Goal: Information Seeking & Learning: Compare options

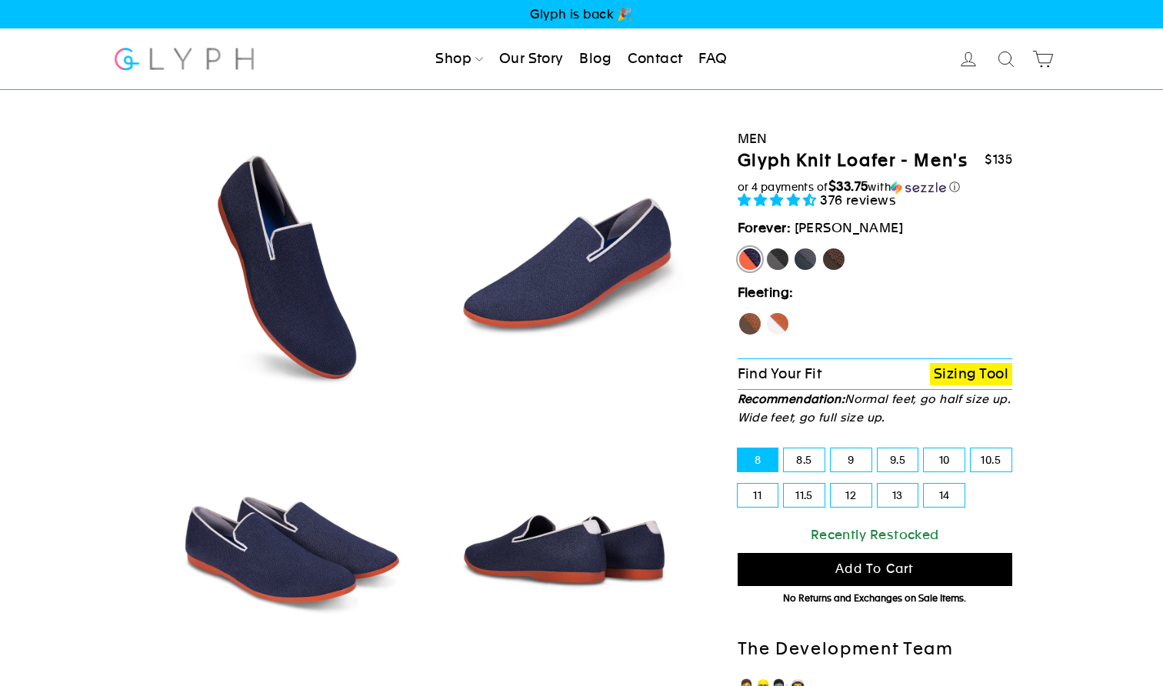
select select "highest-rating"
click at [835, 258] on label "Mustang" at bounding box center [834, 259] width 25 height 25
click at [822, 248] on input "Mustang" at bounding box center [822, 247] width 1 height 1
radio input "true"
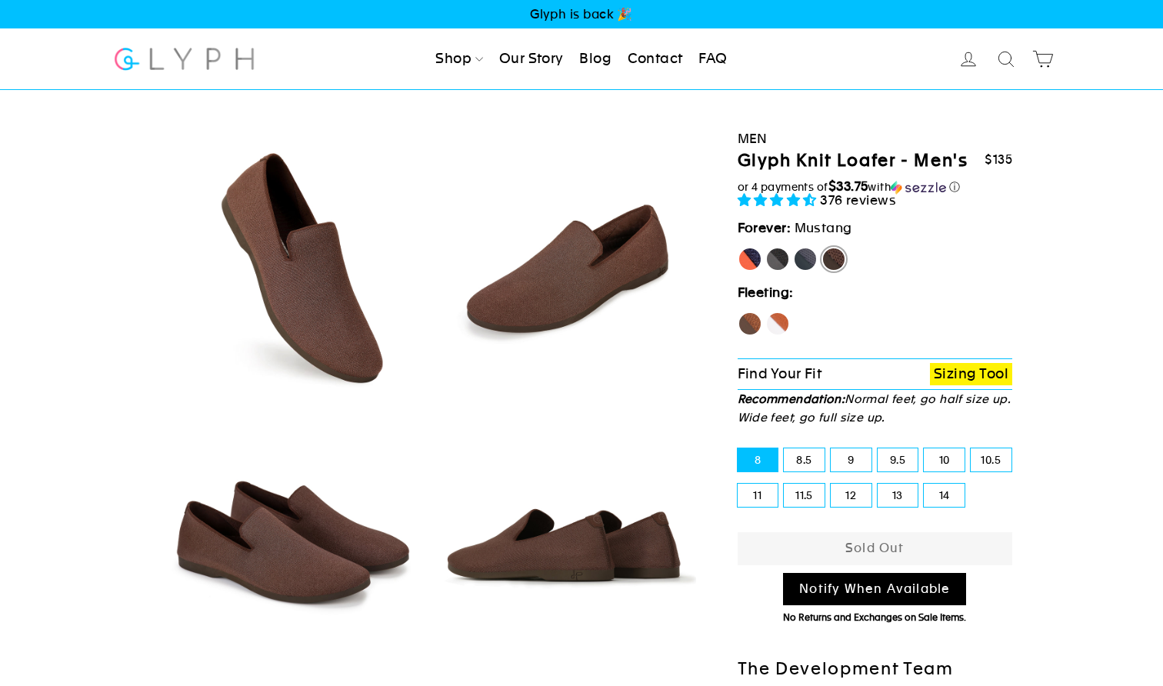
click at [776, 262] on label "Panther" at bounding box center [777, 259] width 25 height 25
click at [766, 248] on input "Panther" at bounding box center [765, 247] width 1 height 1
radio input "true"
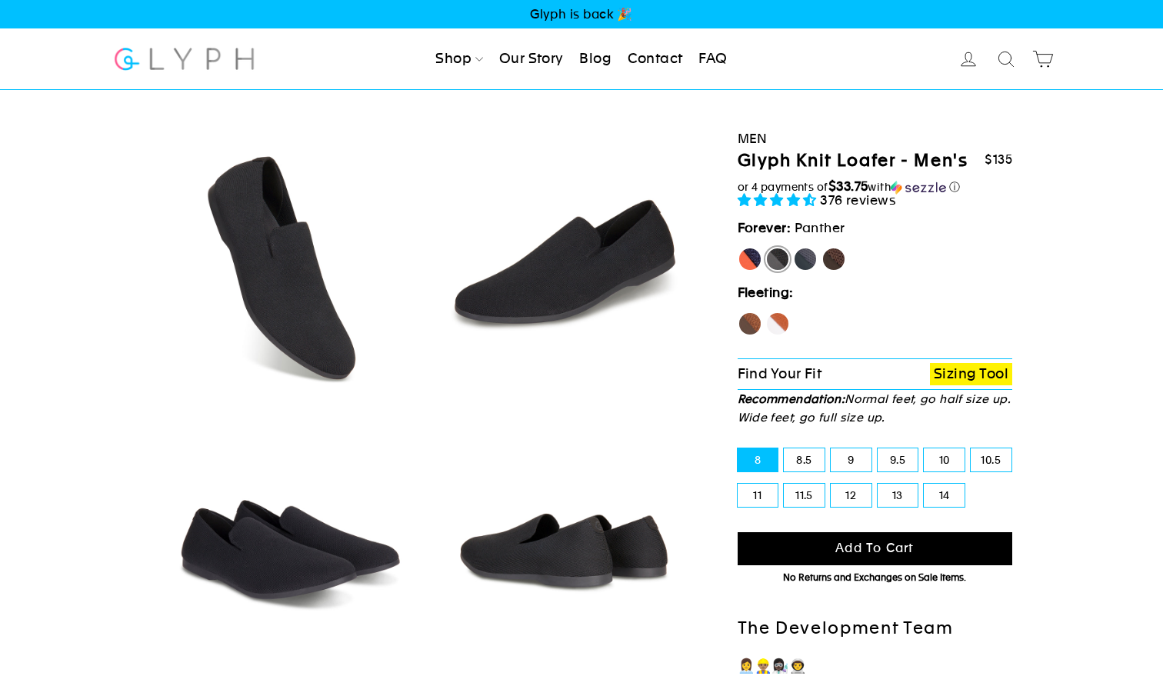
click at [803, 261] on label "Rhino" at bounding box center [805, 259] width 25 height 25
click at [794, 248] on input "Rhino" at bounding box center [793, 247] width 1 height 1
radio input "true"
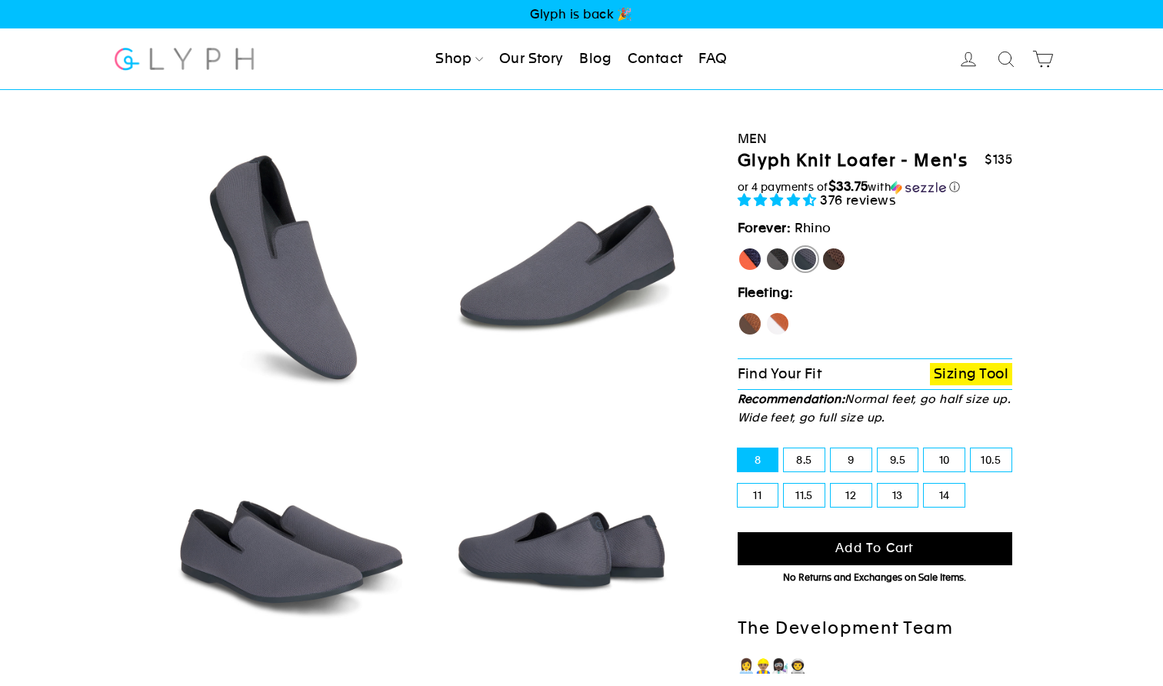
scroll to position [12, 0]
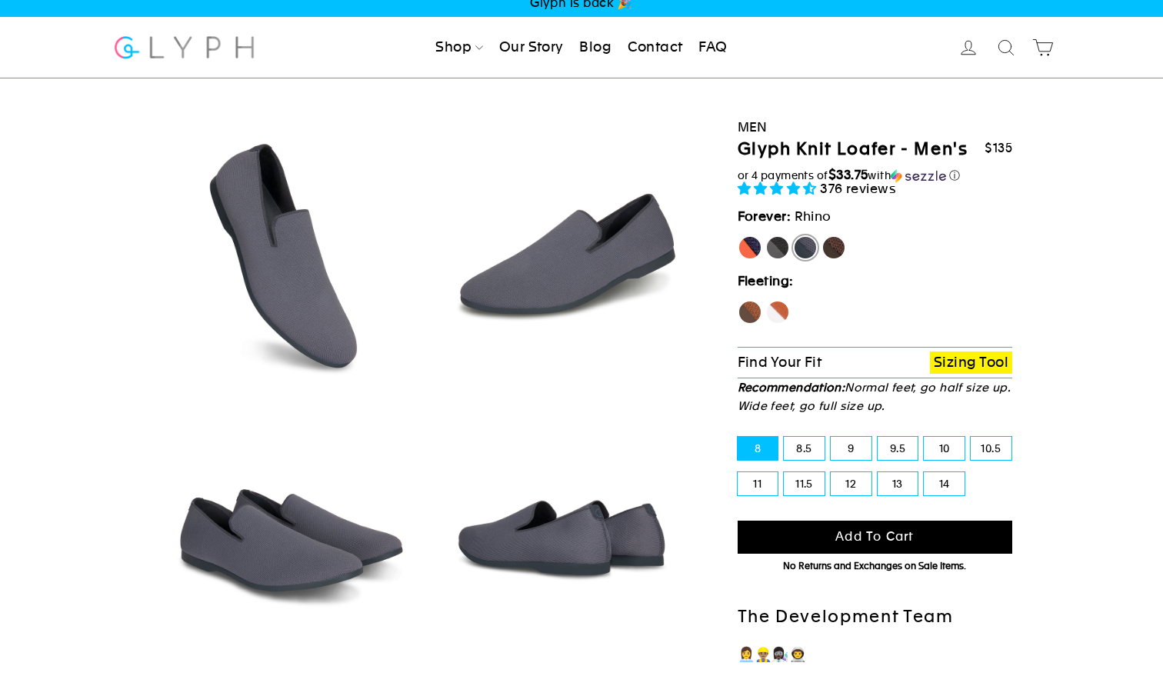
click at [750, 309] on label "Hawk" at bounding box center [750, 312] width 25 height 25
click at [739, 301] on input "Hawk" at bounding box center [738, 300] width 1 height 1
radio input "true"
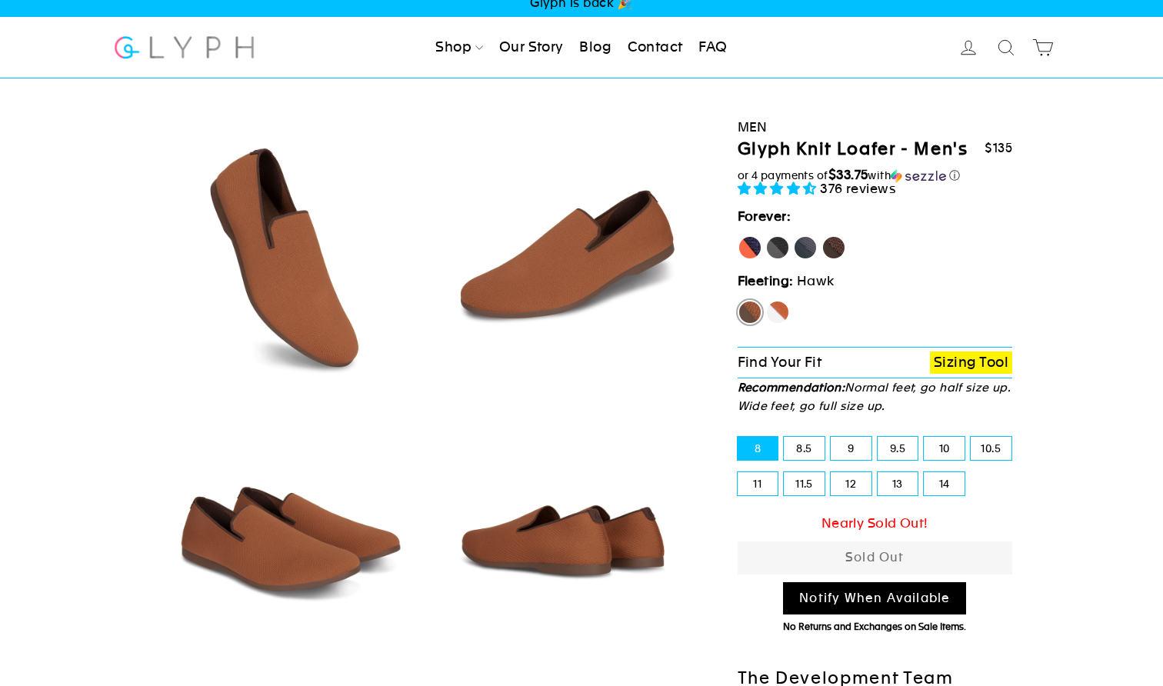
click at [772, 311] on label "Fox" at bounding box center [777, 312] width 25 height 25
click at [766, 301] on input "Fox" at bounding box center [765, 300] width 1 height 1
radio input "true"
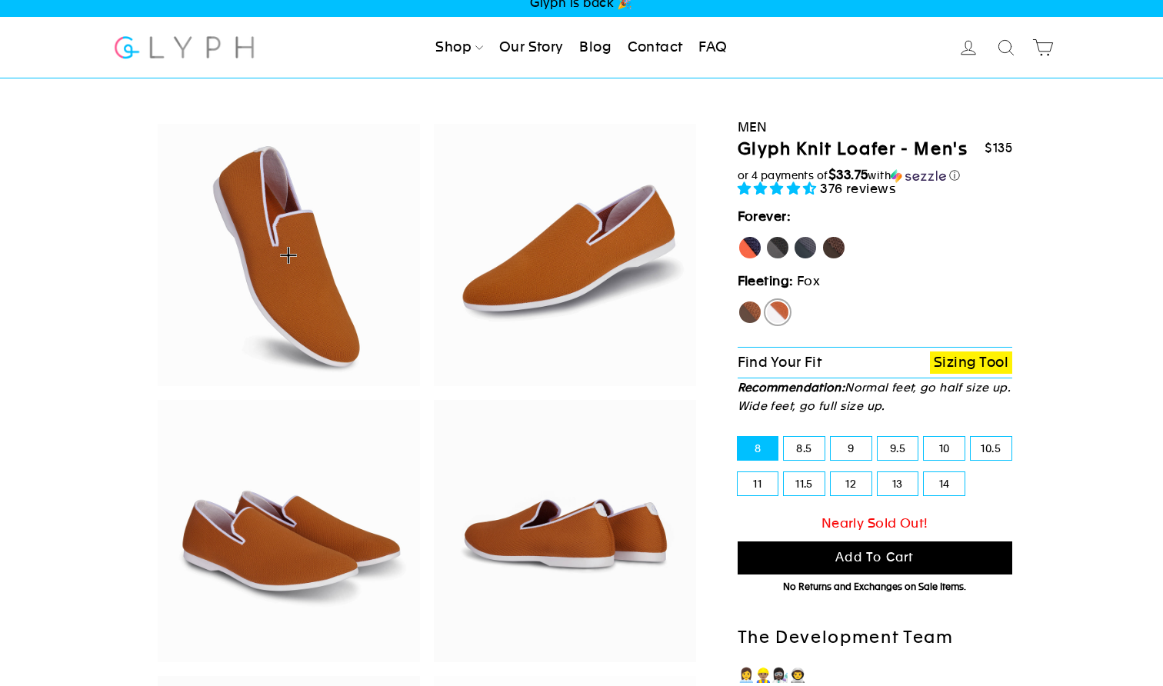
click at [335, 298] on img at bounding box center [289, 255] width 262 height 262
